Goal: Communication & Community: Participate in discussion

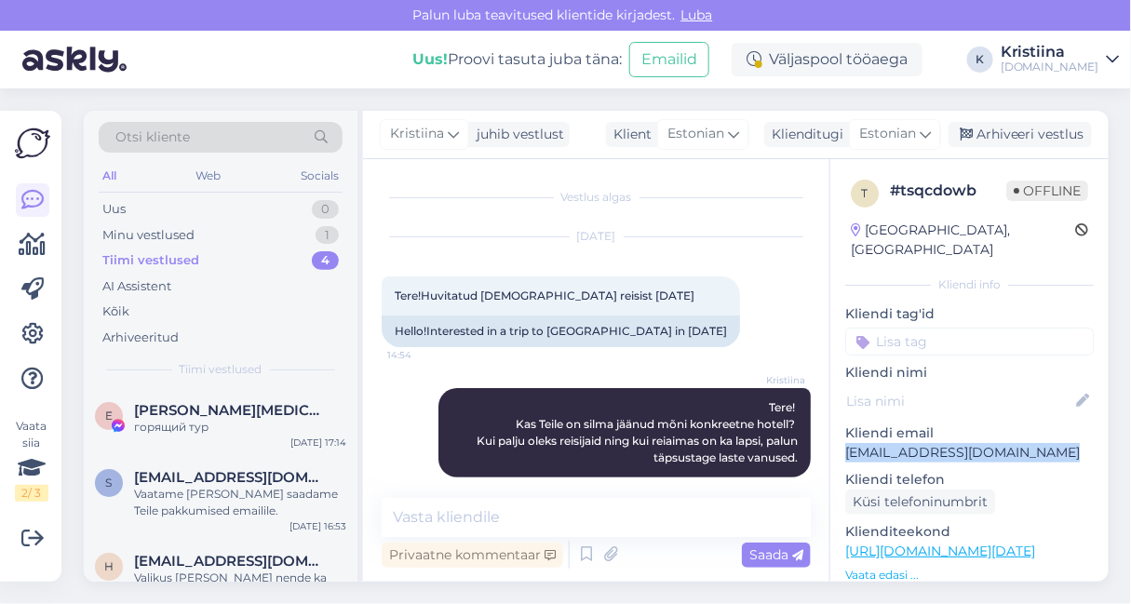
scroll to position [103, 0]
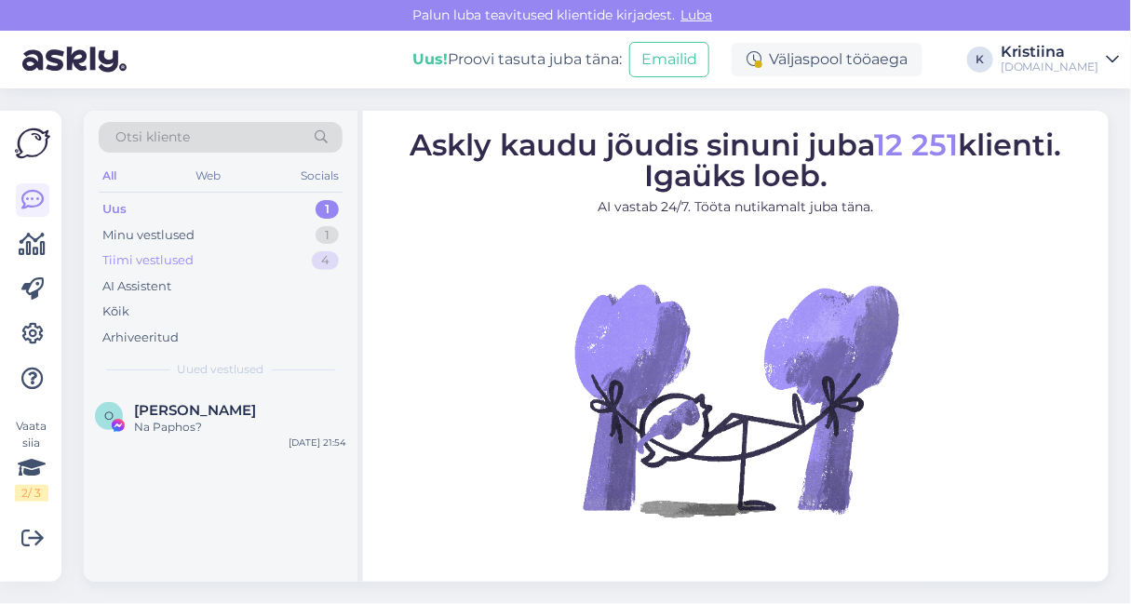
click at [219, 248] on div "Tiimi vestlused 4" at bounding box center [221, 261] width 244 height 26
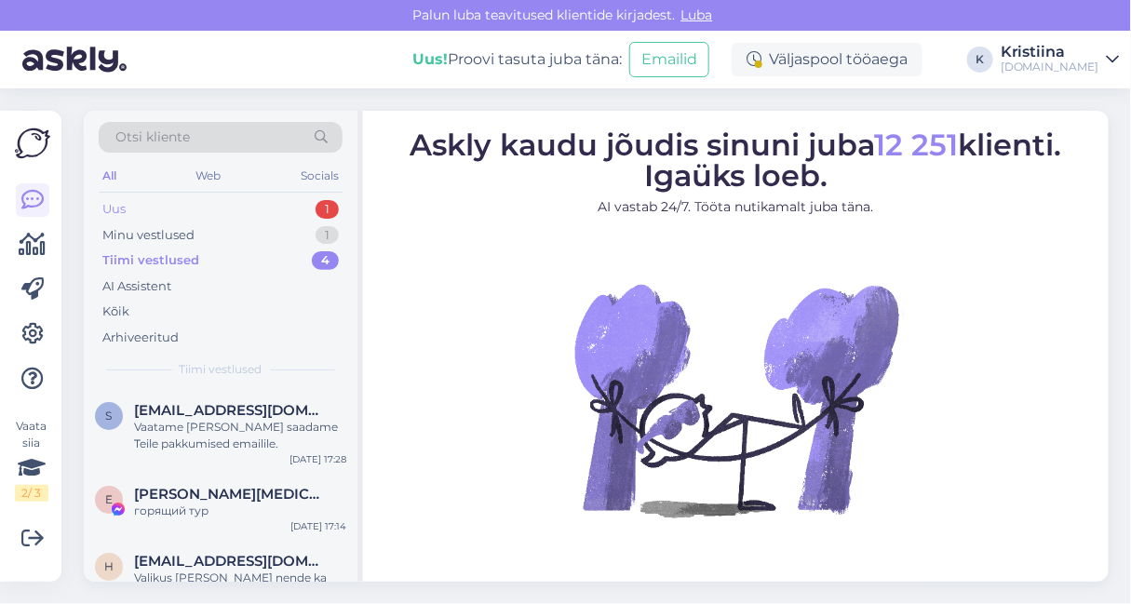
click at [215, 208] on div "Uus 1" at bounding box center [221, 209] width 244 height 26
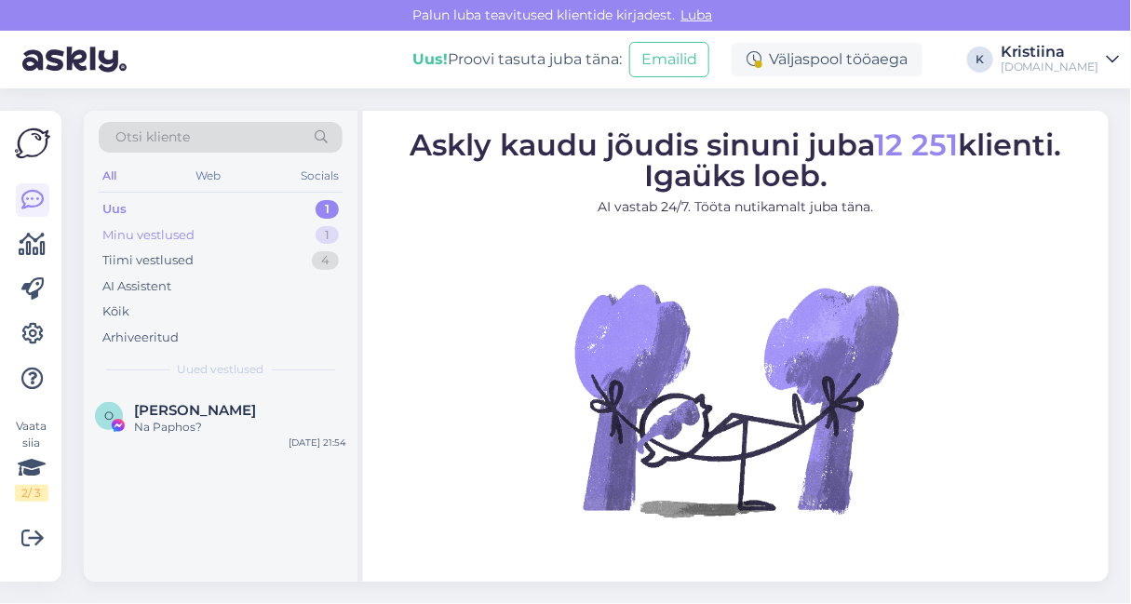
click at [276, 237] on div "Minu vestlused 1" at bounding box center [221, 236] width 244 height 26
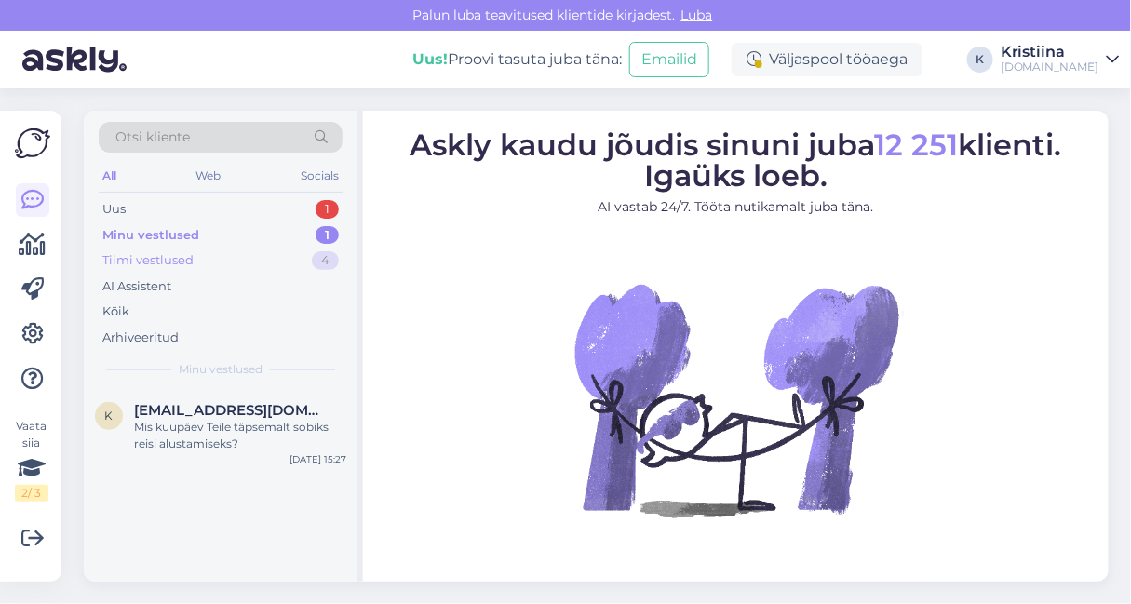
click at [269, 255] on div "Tiimi vestlused 4" at bounding box center [221, 261] width 244 height 26
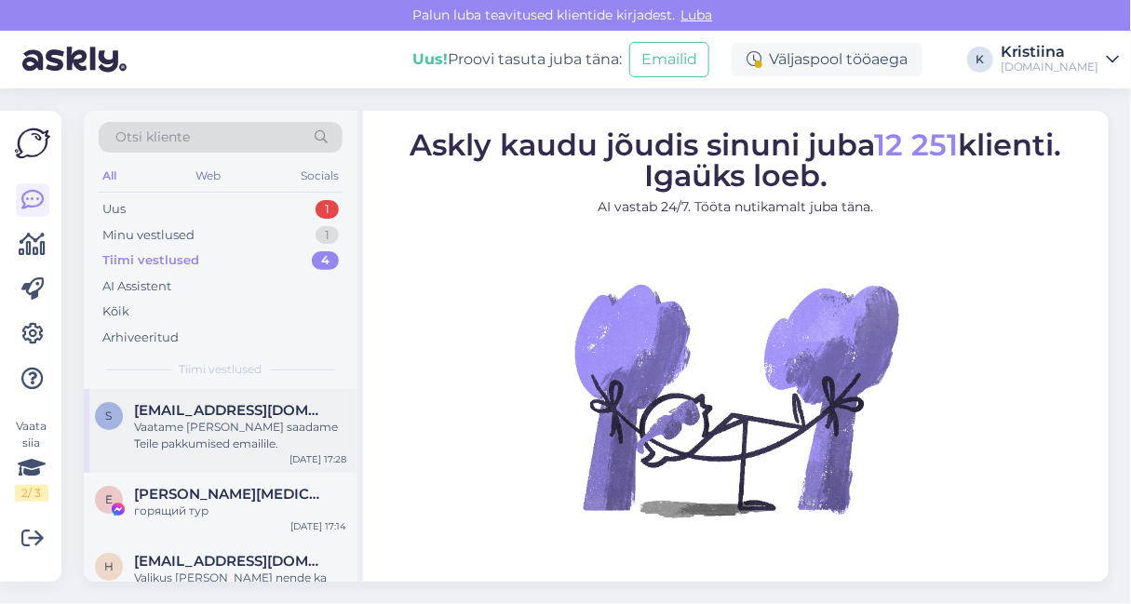
click at [261, 411] on span "[EMAIL_ADDRESS][DOMAIN_NAME]" at bounding box center [231, 410] width 194 height 17
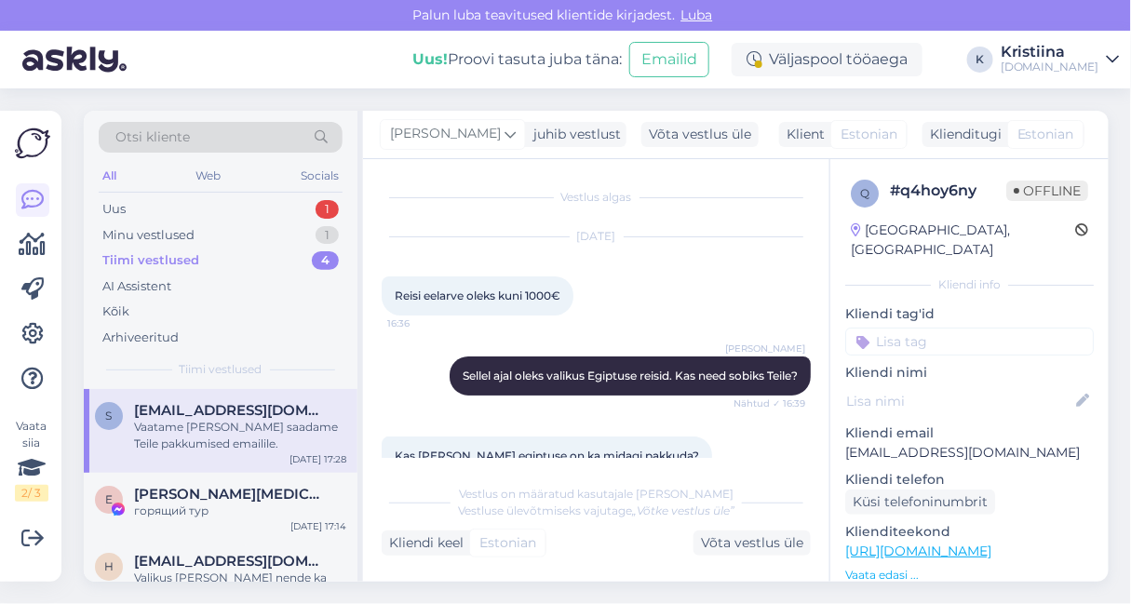
scroll to position [295, 0]
